Goal: Information Seeking & Learning: Learn about a topic

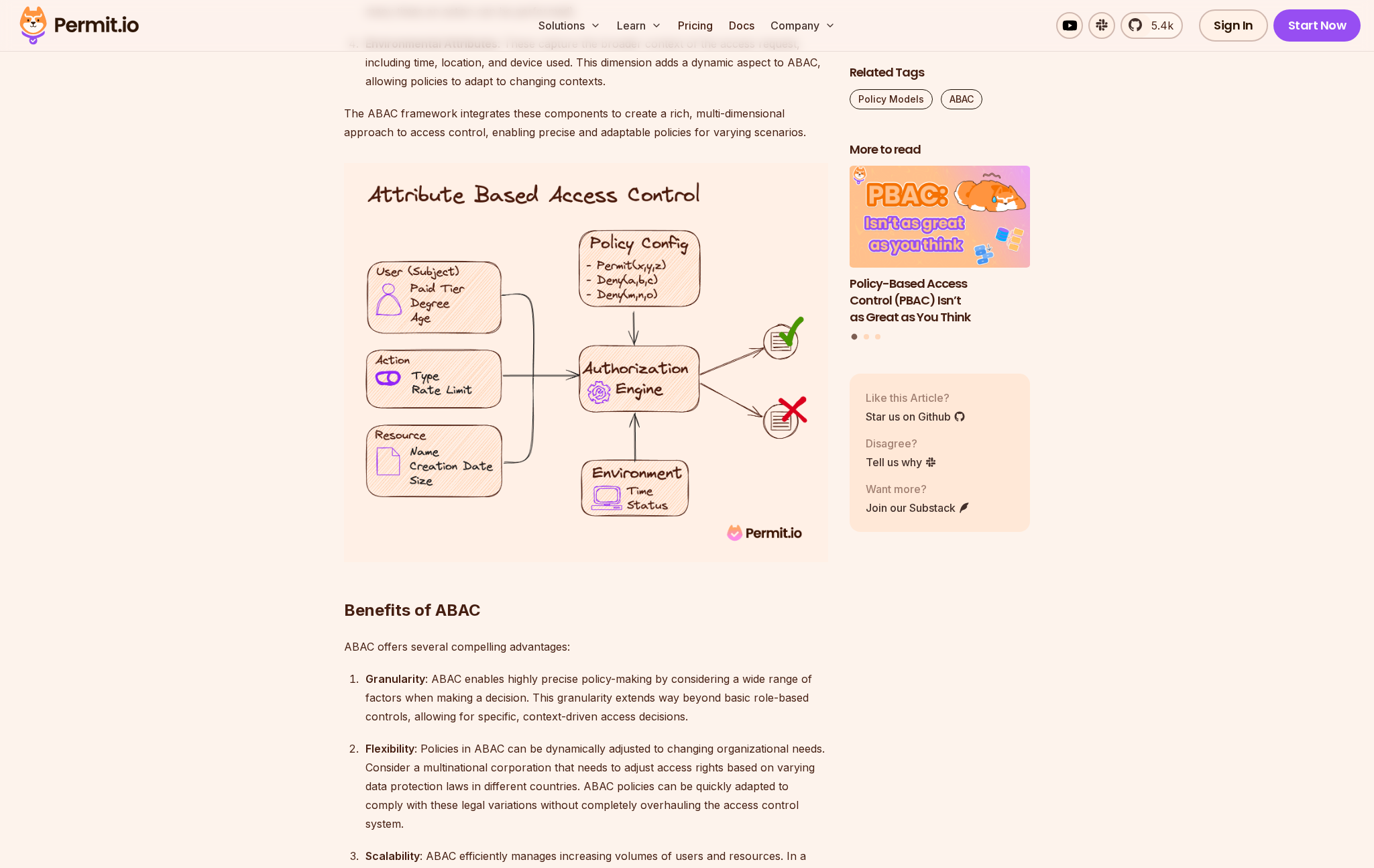
scroll to position [2153, 0]
click at [571, 407] on img at bounding box center [586, 363] width 484 height 399
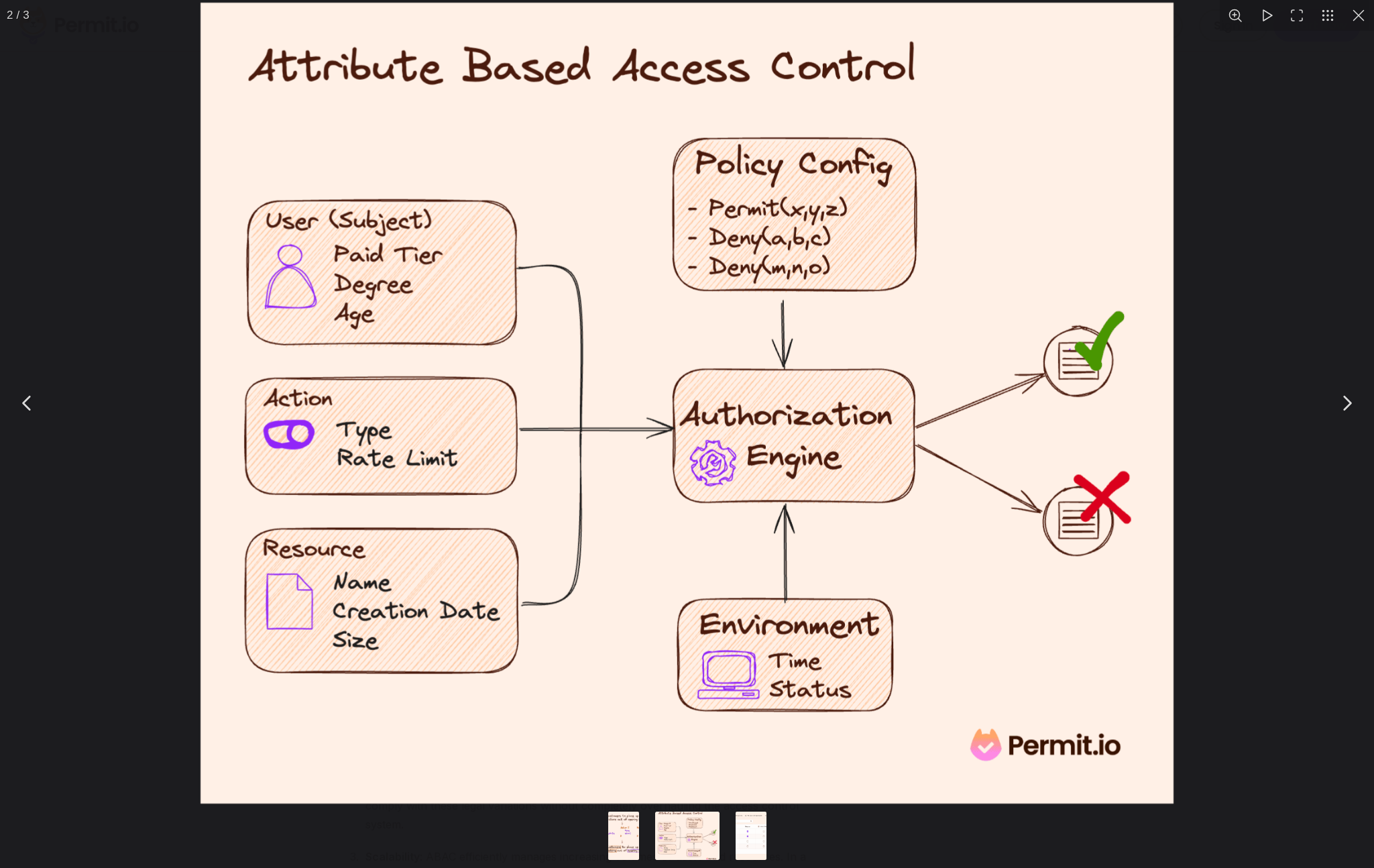
drag, startPoint x: 1198, startPoint y: 436, endPoint x: 1182, endPoint y: 433, distance: 16.3
click at [1199, 437] on div "You can close this modal content with the ESC key" at bounding box center [687, 403] width 1374 height 806
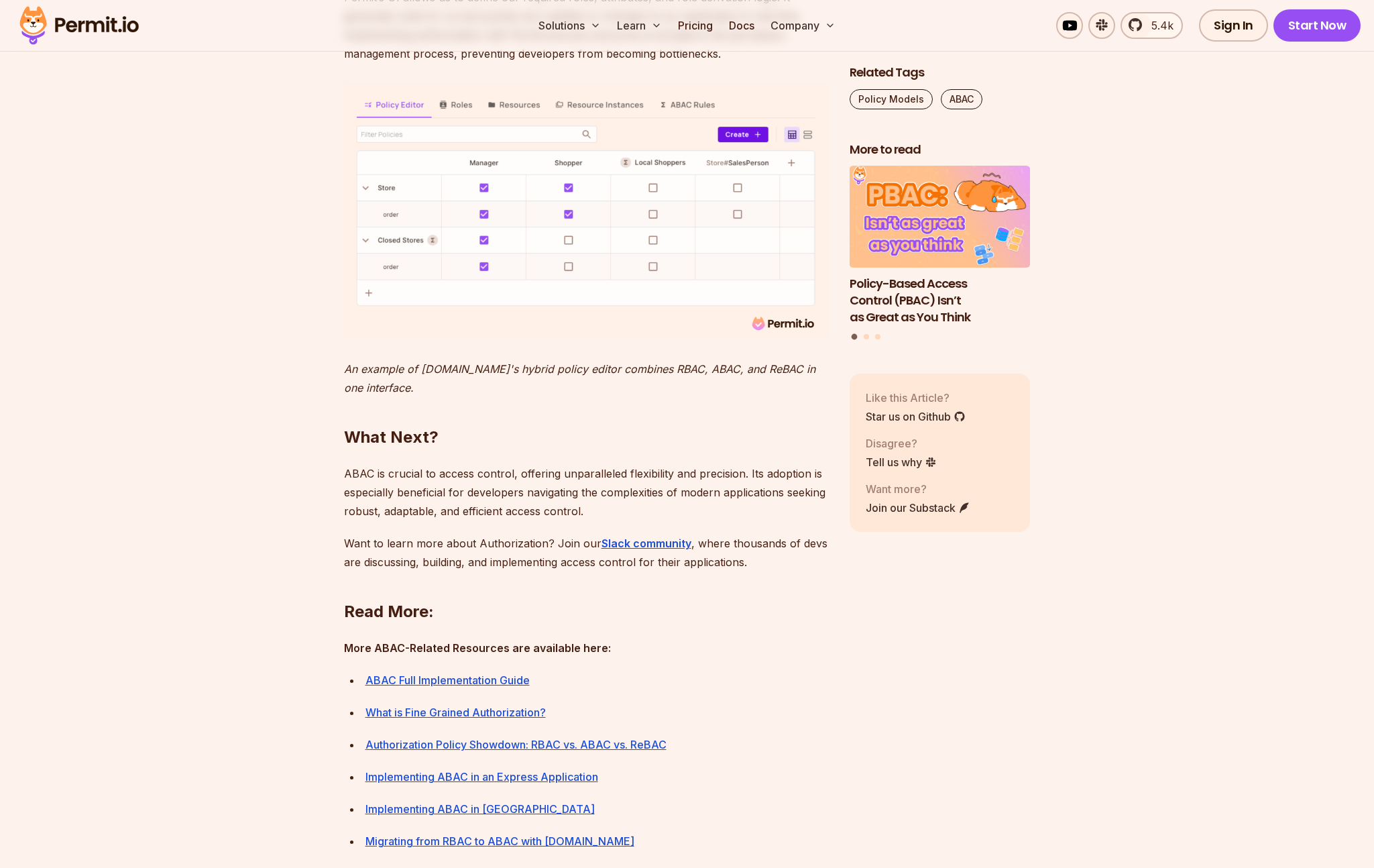
scroll to position [5457, 0]
click at [501, 393] on em "An example of Permit.io's hybrid policy editor combines RBAC, ABAC, and ReBAC i…" at bounding box center [580, 376] width 472 height 32
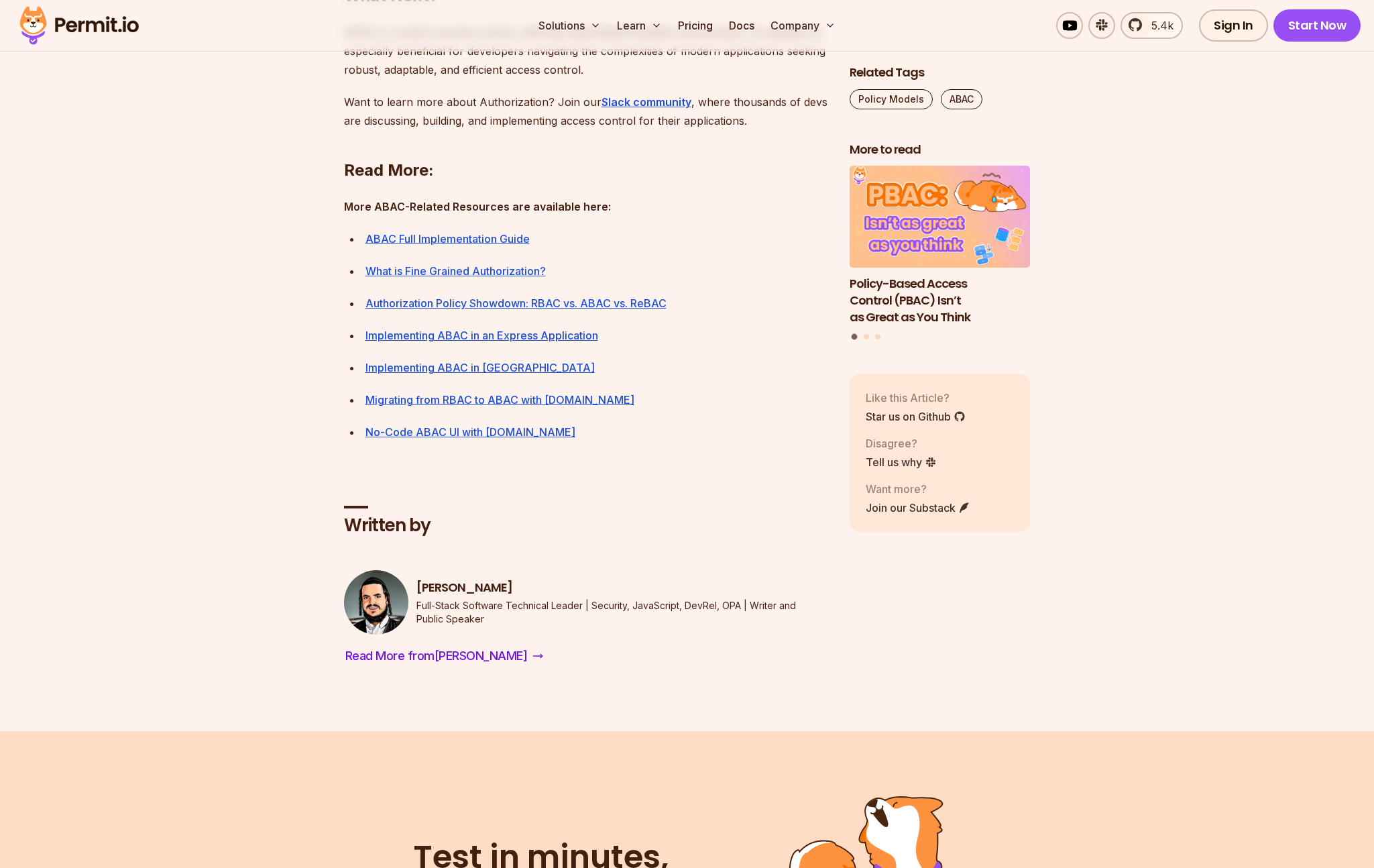
scroll to position [5897, 0]
click at [489, 244] on link "ABAC Full Implementation Guide" at bounding box center [447, 238] width 164 height 14
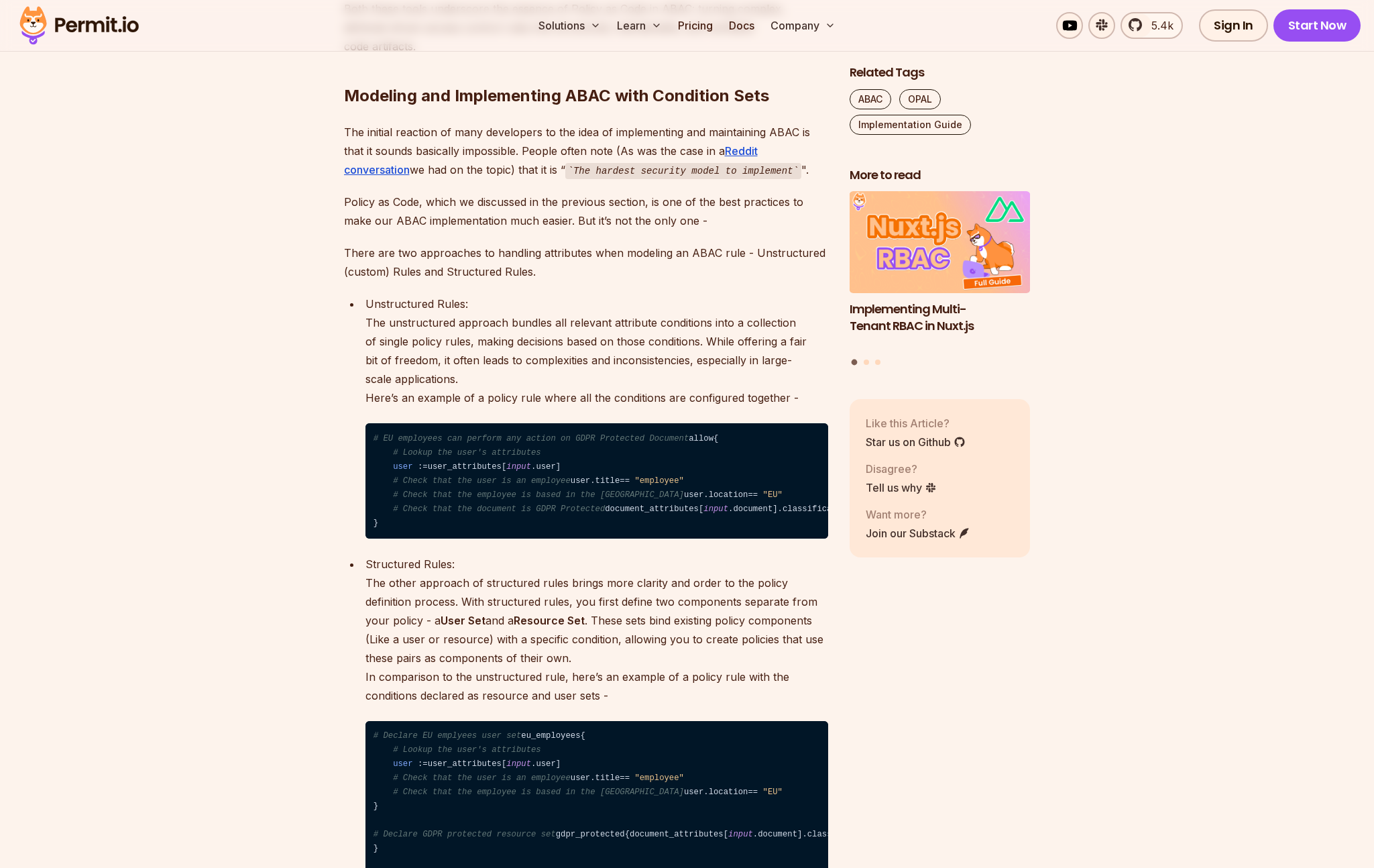
scroll to position [2863, 0]
